Goal: Check status: Check status

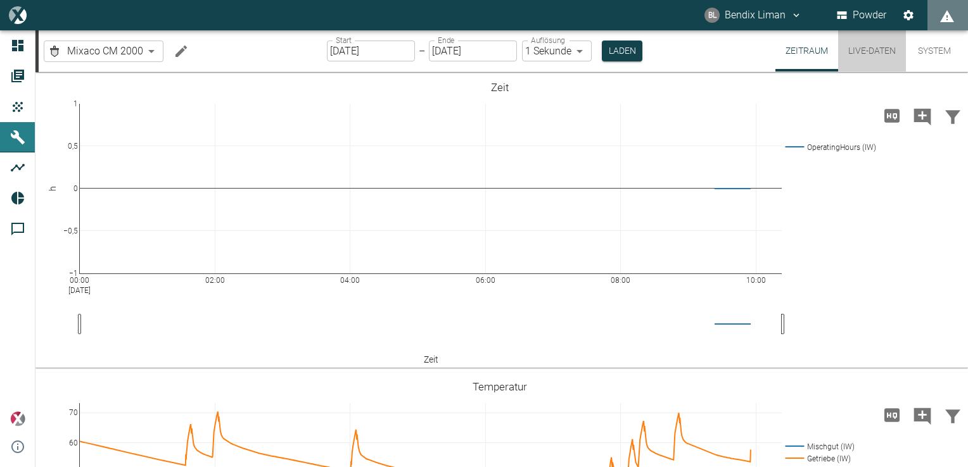
click at [863, 57] on button "Live-Daten" at bounding box center [872, 50] width 68 height 41
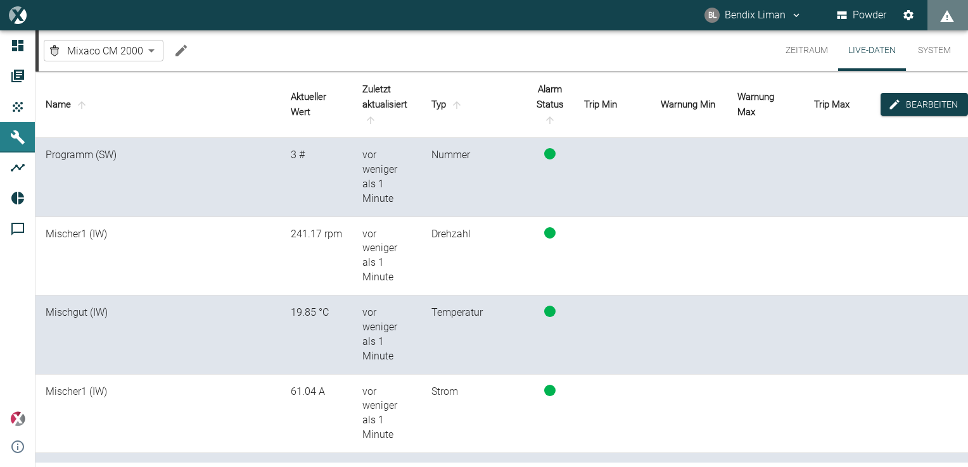
click at [917, 241] on td at bounding box center [923, 256] width 87 height 79
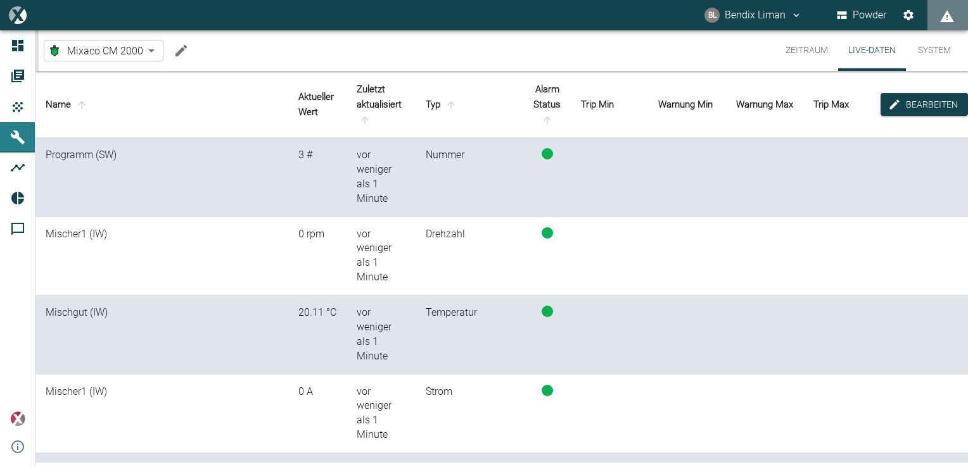
click at [800, 58] on button "Zeitraum" at bounding box center [806, 50] width 63 height 41
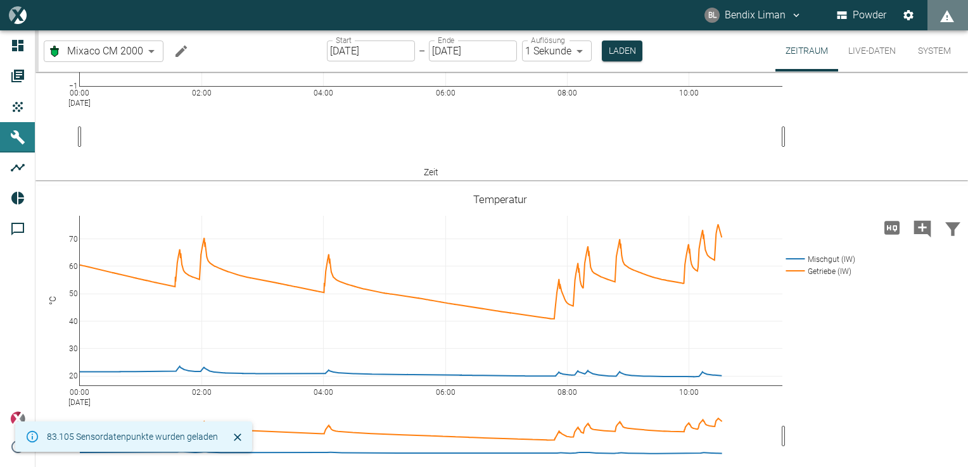
scroll to position [191, 0]
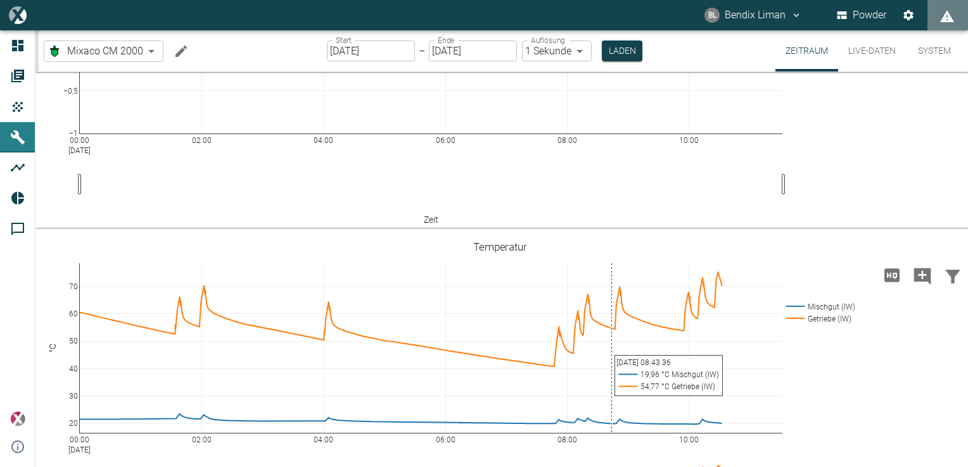
scroll to position [144, 0]
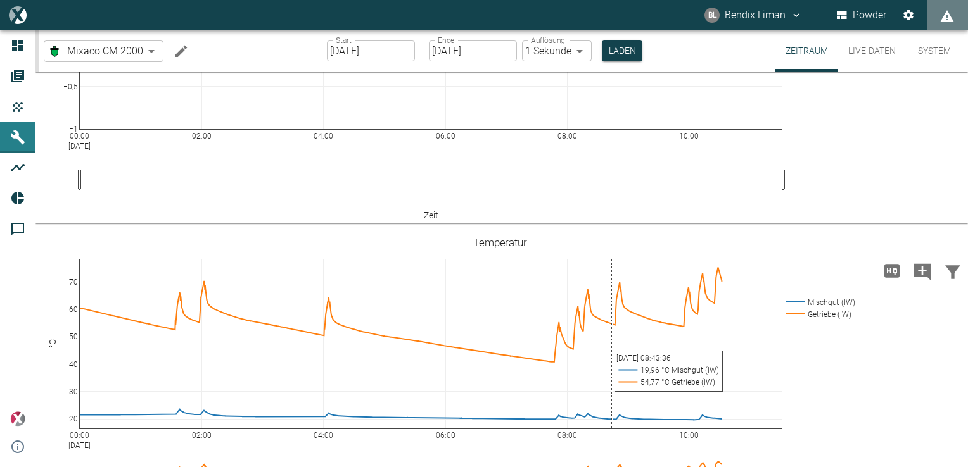
click at [869, 44] on button "Live-Daten" at bounding box center [872, 50] width 68 height 41
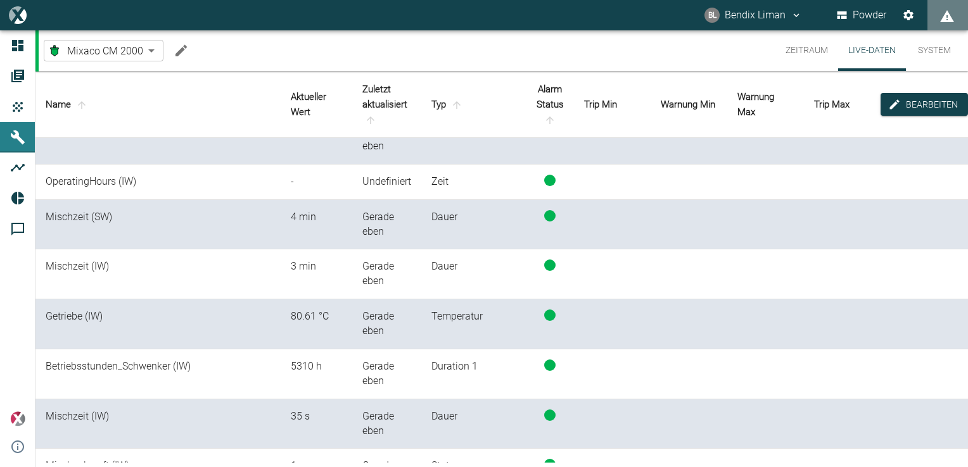
scroll to position [257, 0]
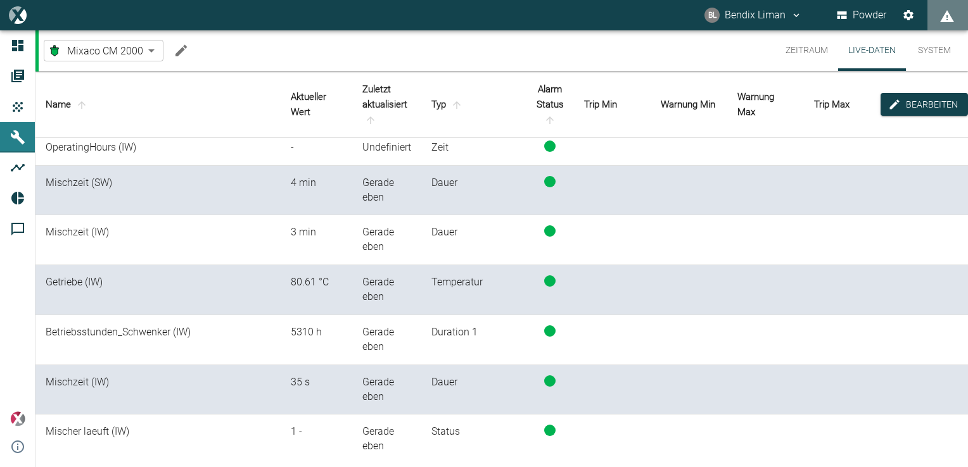
click at [818, 51] on button "Zeitraum" at bounding box center [806, 50] width 63 height 41
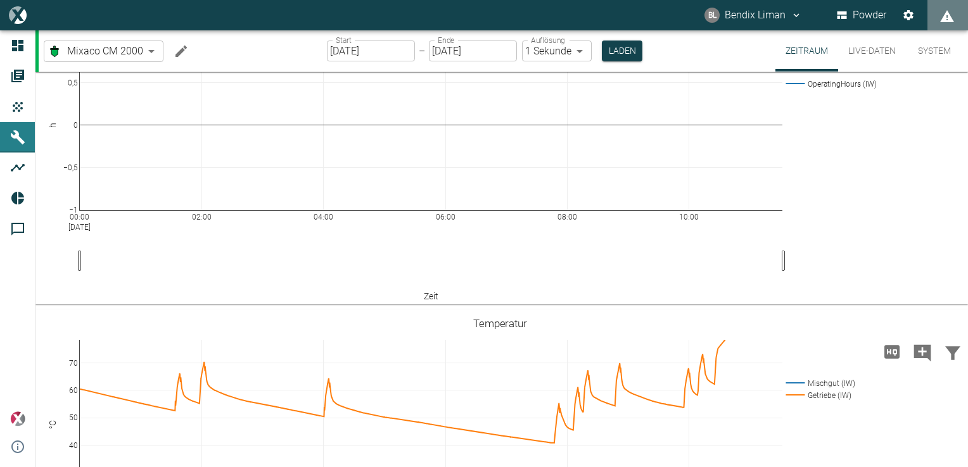
scroll to position [65, 0]
click at [865, 53] on button "Live-Daten" at bounding box center [872, 50] width 68 height 41
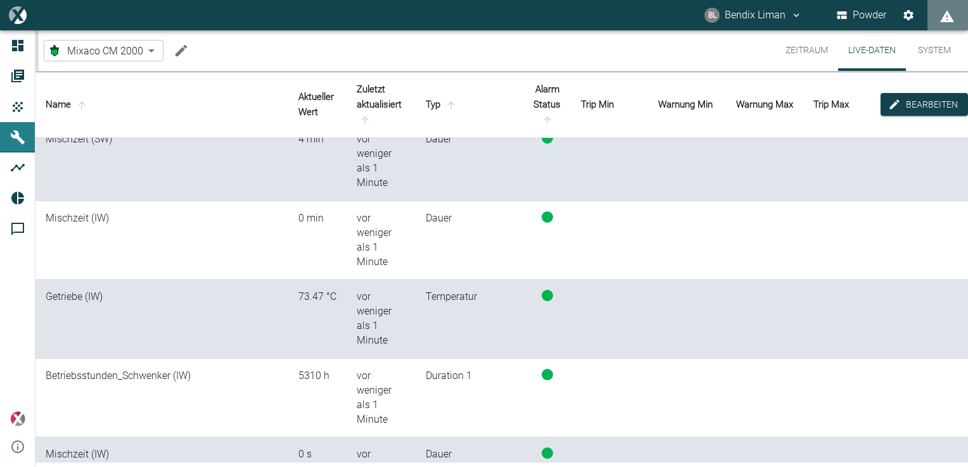
scroll to position [445, 0]
click at [800, 44] on button "Zeitraum" at bounding box center [806, 50] width 63 height 41
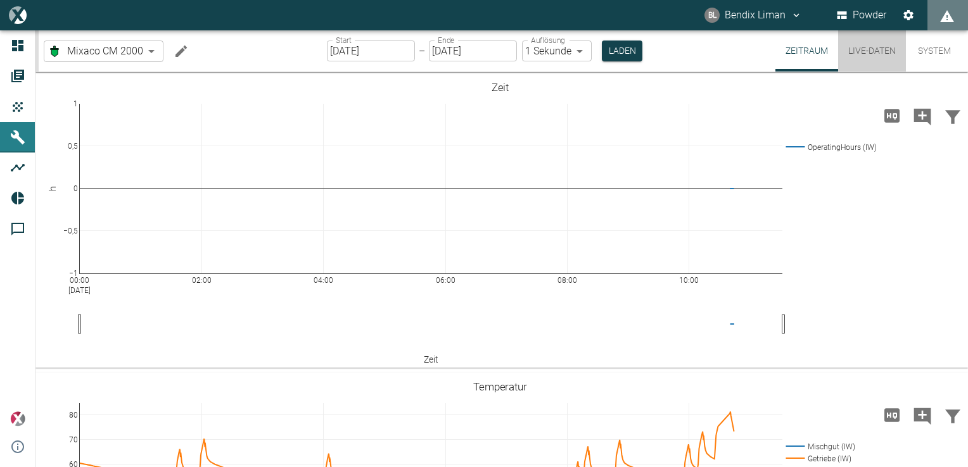
click at [854, 49] on button "Live-Daten" at bounding box center [872, 50] width 68 height 41
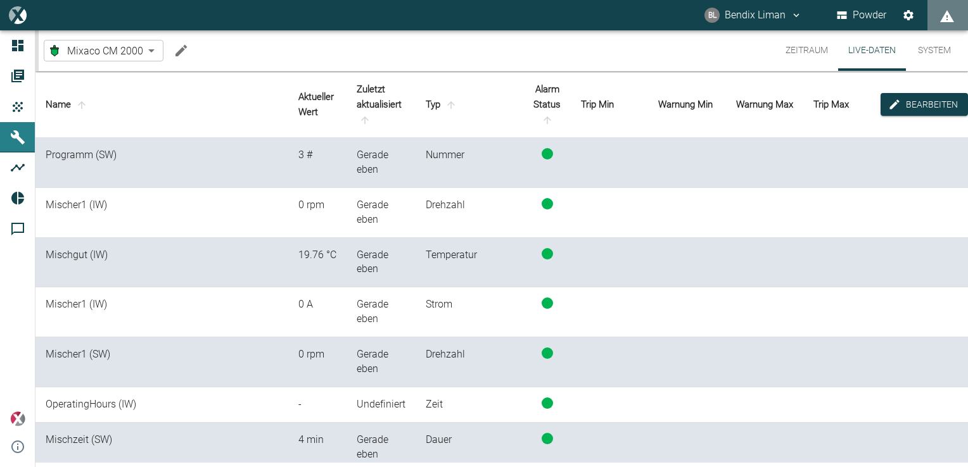
click at [934, 175] on td at bounding box center [923, 163] width 87 height 50
